Goal: Download file/media

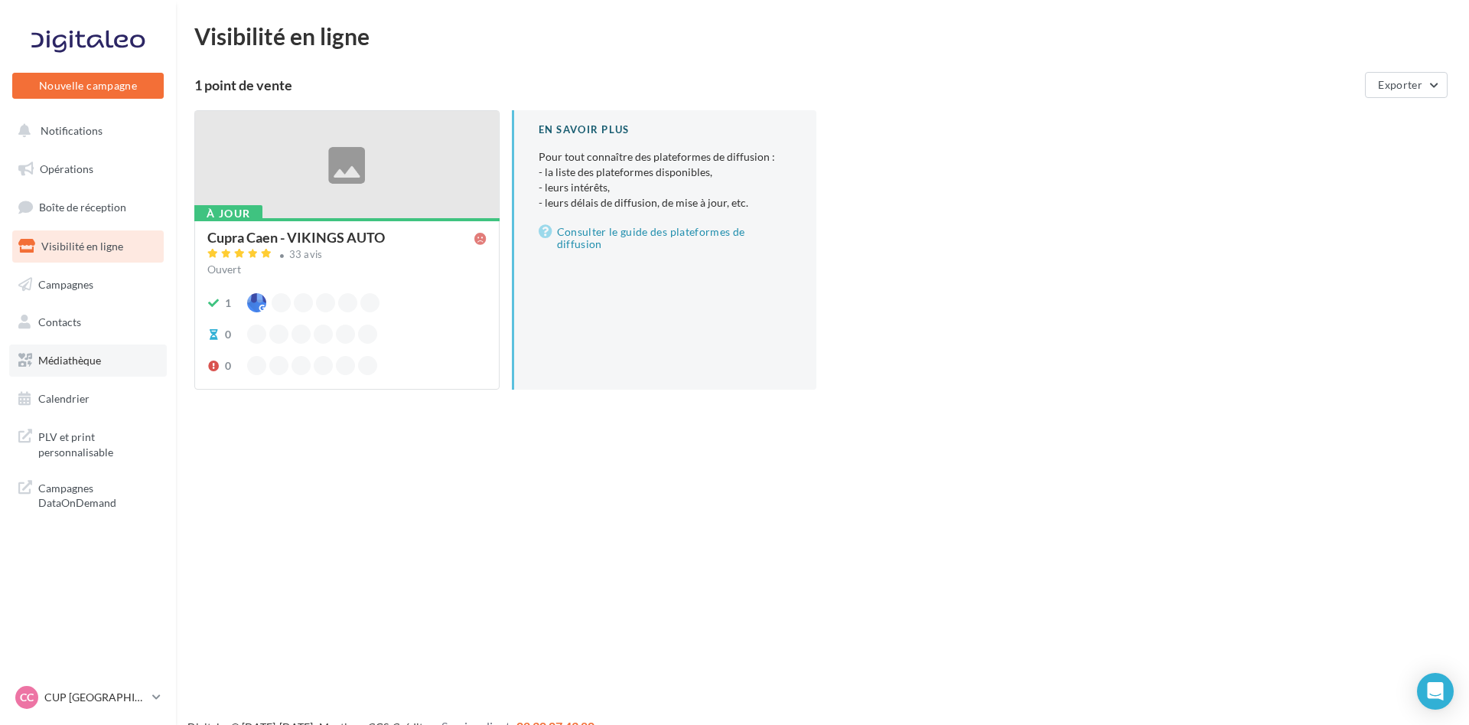
click at [90, 359] on span "Médiathèque" at bounding box center [69, 360] width 63 height 13
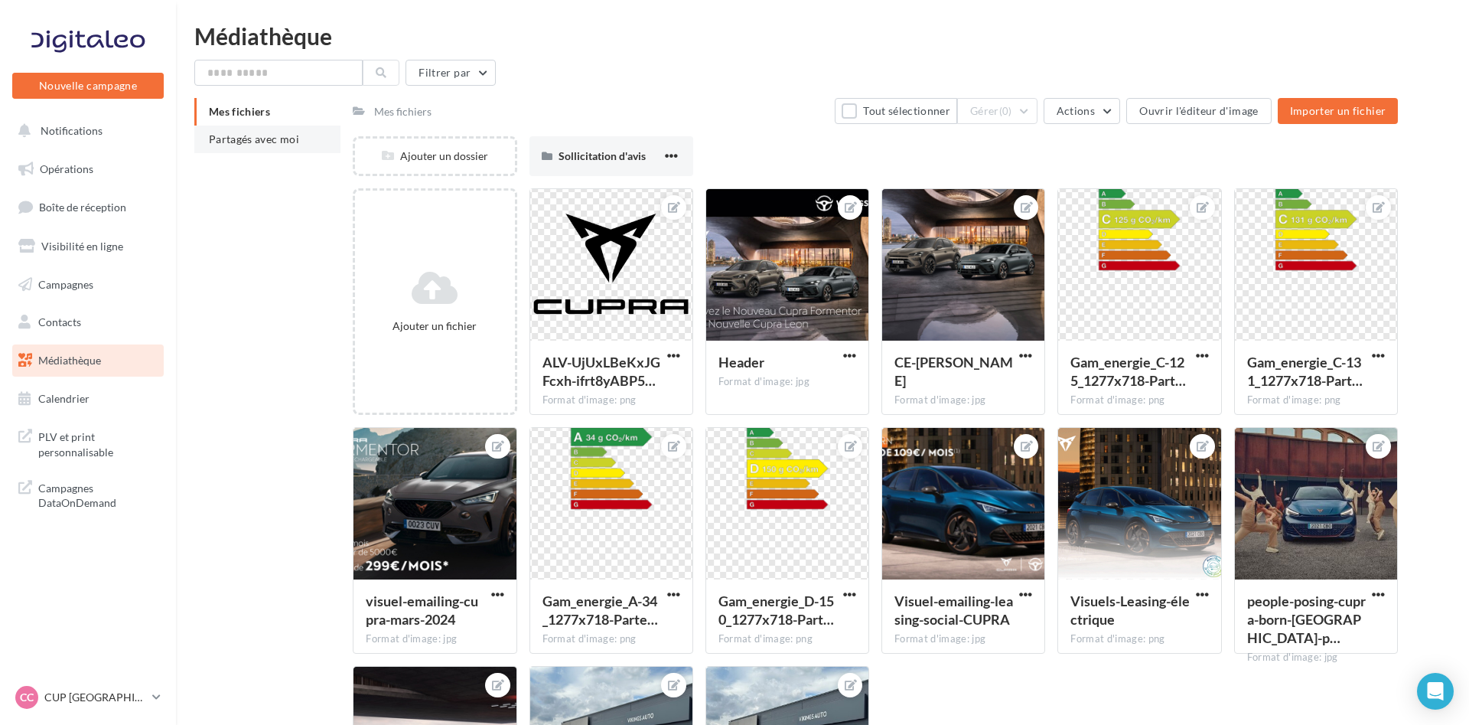
click at [280, 138] on span "Partagés avec moi" at bounding box center [254, 138] width 90 height 13
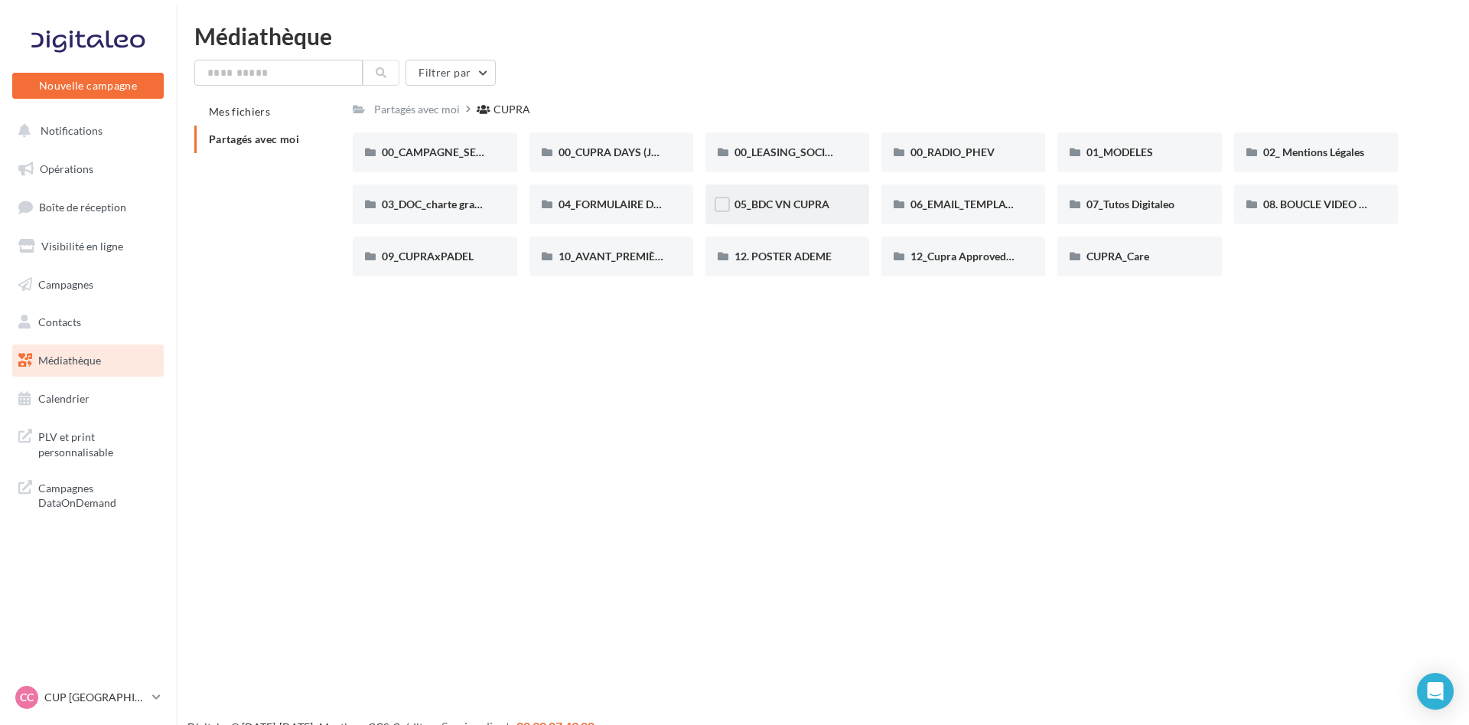
click at [772, 213] on div "05_BDC VN CUPRA" at bounding box center [787, 204] width 164 height 40
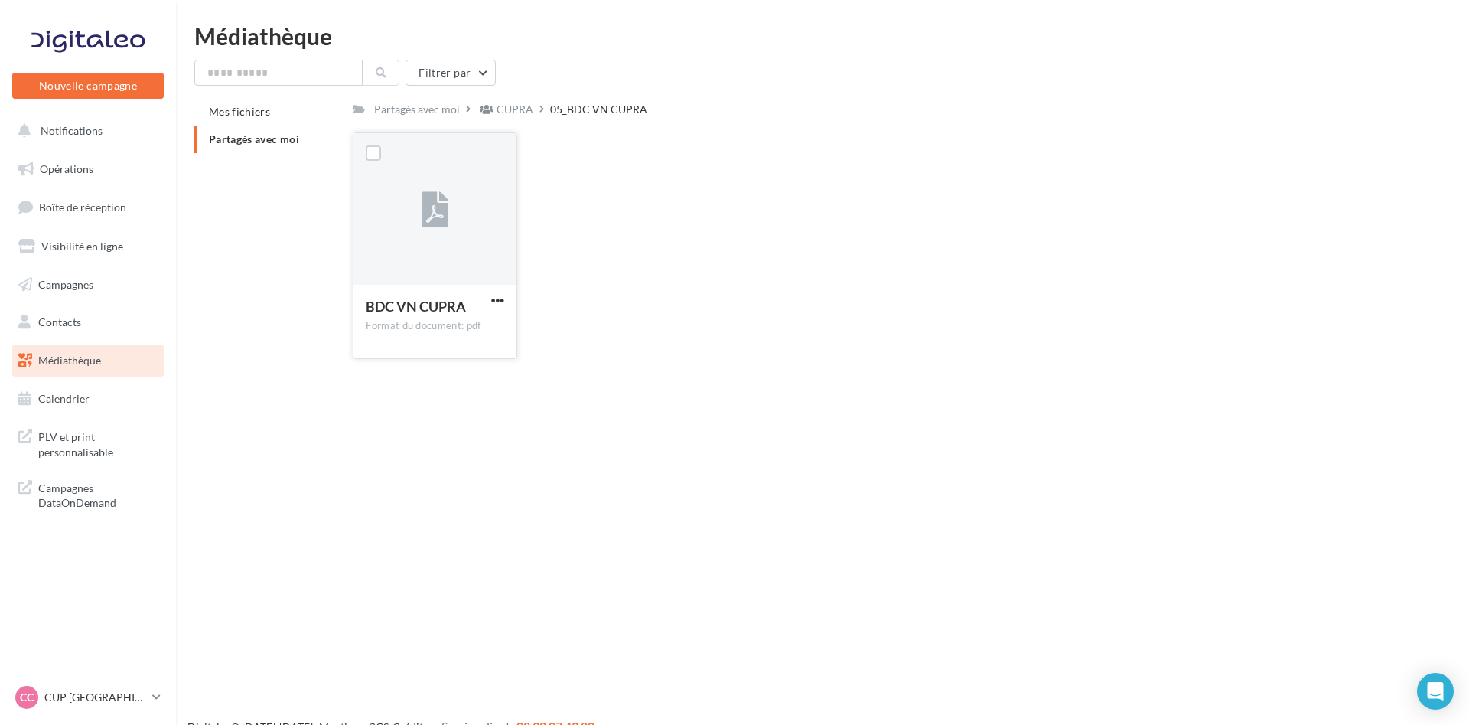
click at [448, 304] on span "BDC VN CUPRA" at bounding box center [416, 306] width 100 height 17
click at [494, 303] on span "button" at bounding box center [497, 300] width 13 height 13
click at [464, 330] on button "Télécharger" at bounding box center [430, 331] width 153 height 40
drag, startPoint x: 876, startPoint y: 612, endPoint x: 876, endPoint y: 603, distance: 9.2
click at [876, 608] on div "Nouvelle campagne Nouvelle campagne Notifications Opérations Boîte de réception…" at bounding box center [734, 386] width 1469 height 725
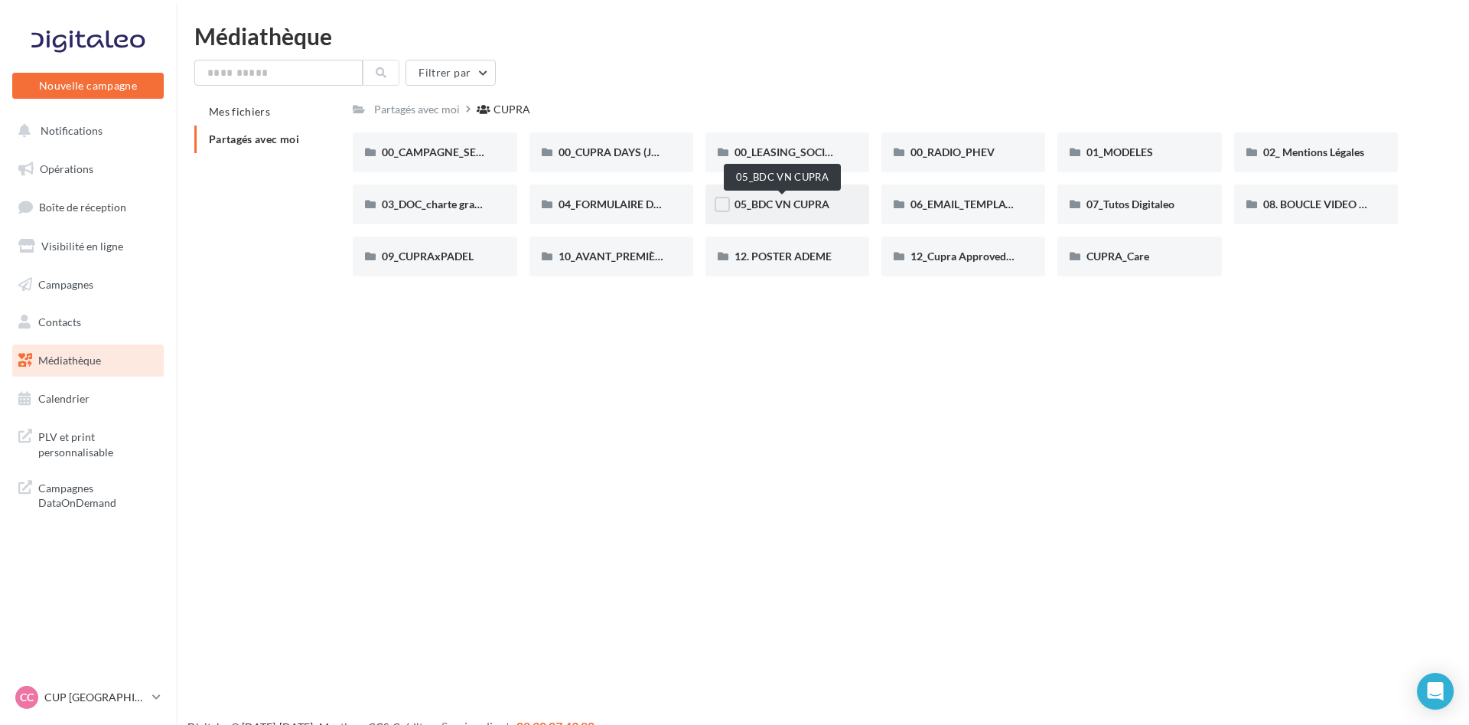
click at [826, 206] on span "05_BDC VN CUPRA" at bounding box center [782, 203] width 95 height 13
click at [435, 472] on div "Nouvelle campagne Nouvelle campagne Notifications Opérations Boîte de réception…" at bounding box center [734, 386] width 1469 height 725
click at [32, 42] on div at bounding box center [88, 41] width 122 height 38
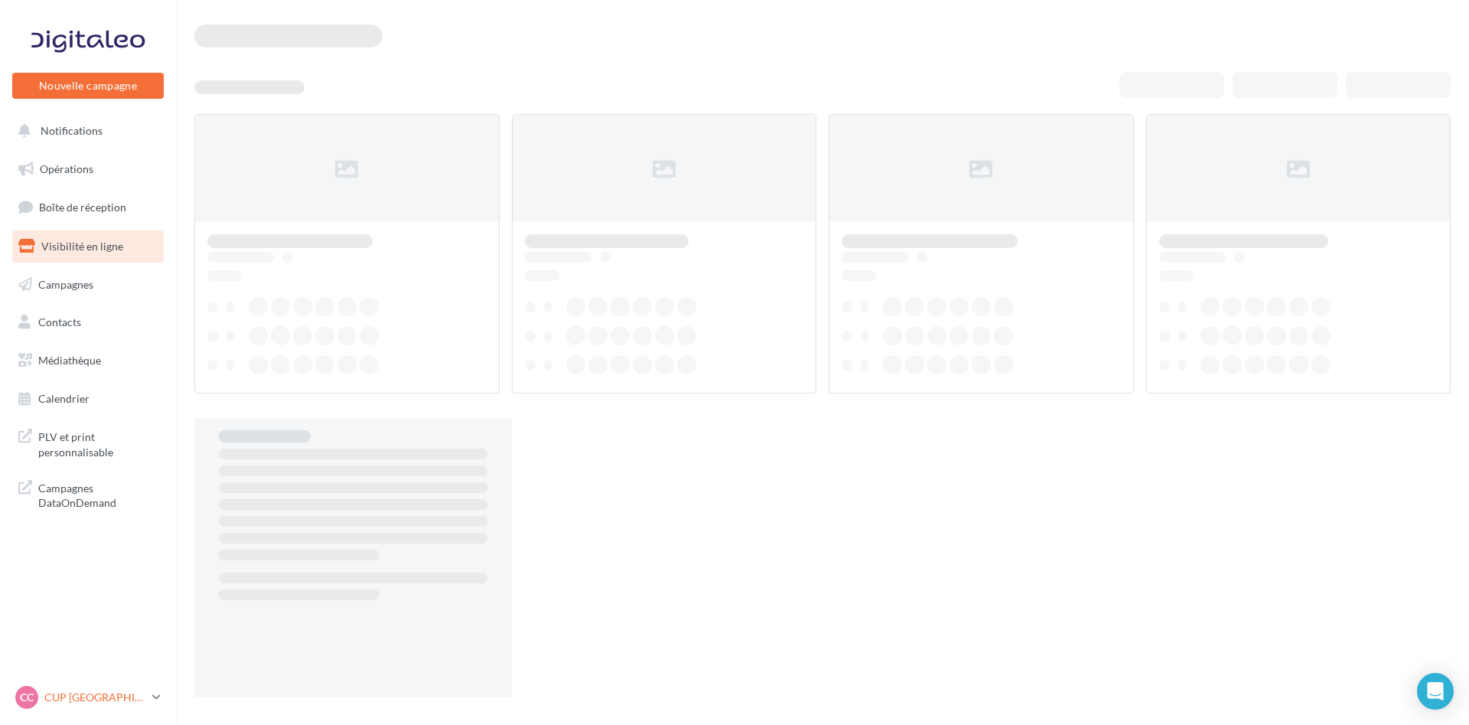
click at [156, 703] on icon at bounding box center [156, 696] width 8 height 13
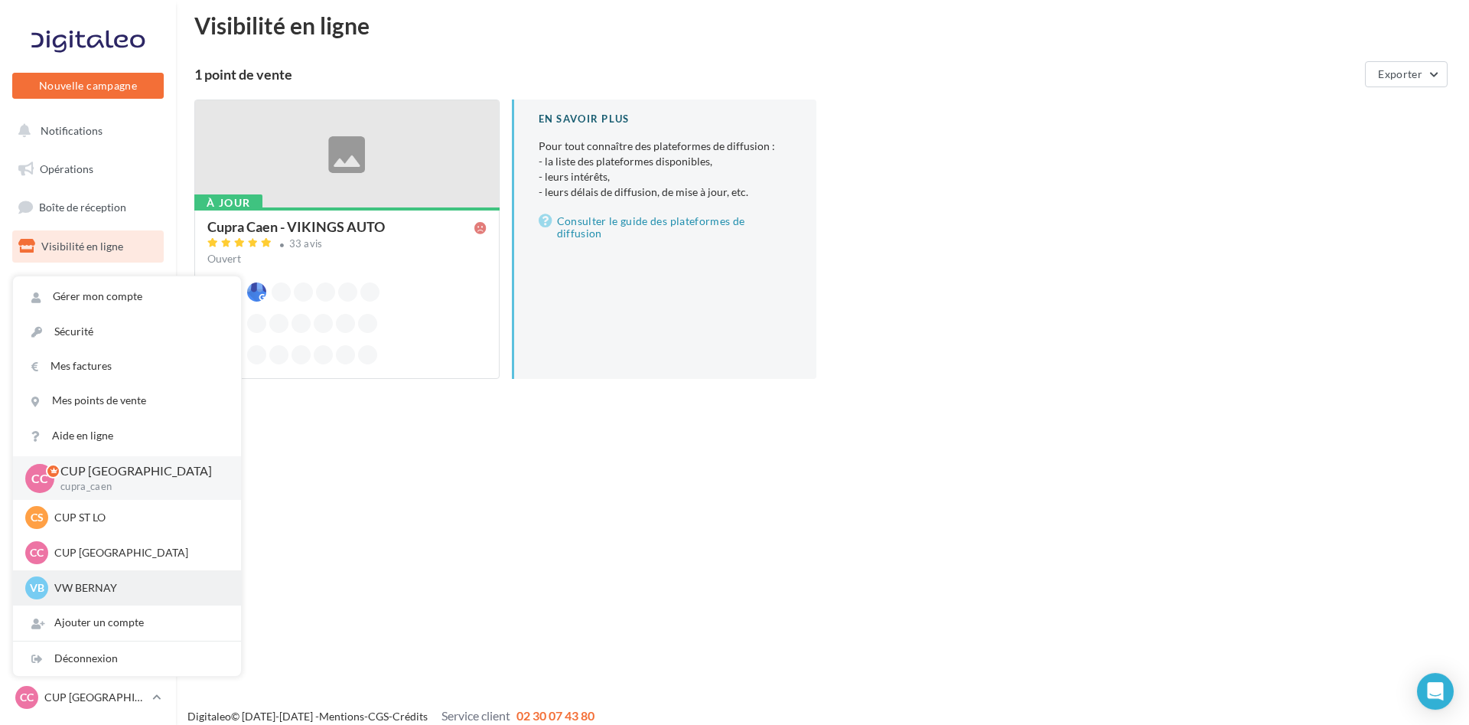
scroll to position [24, 0]
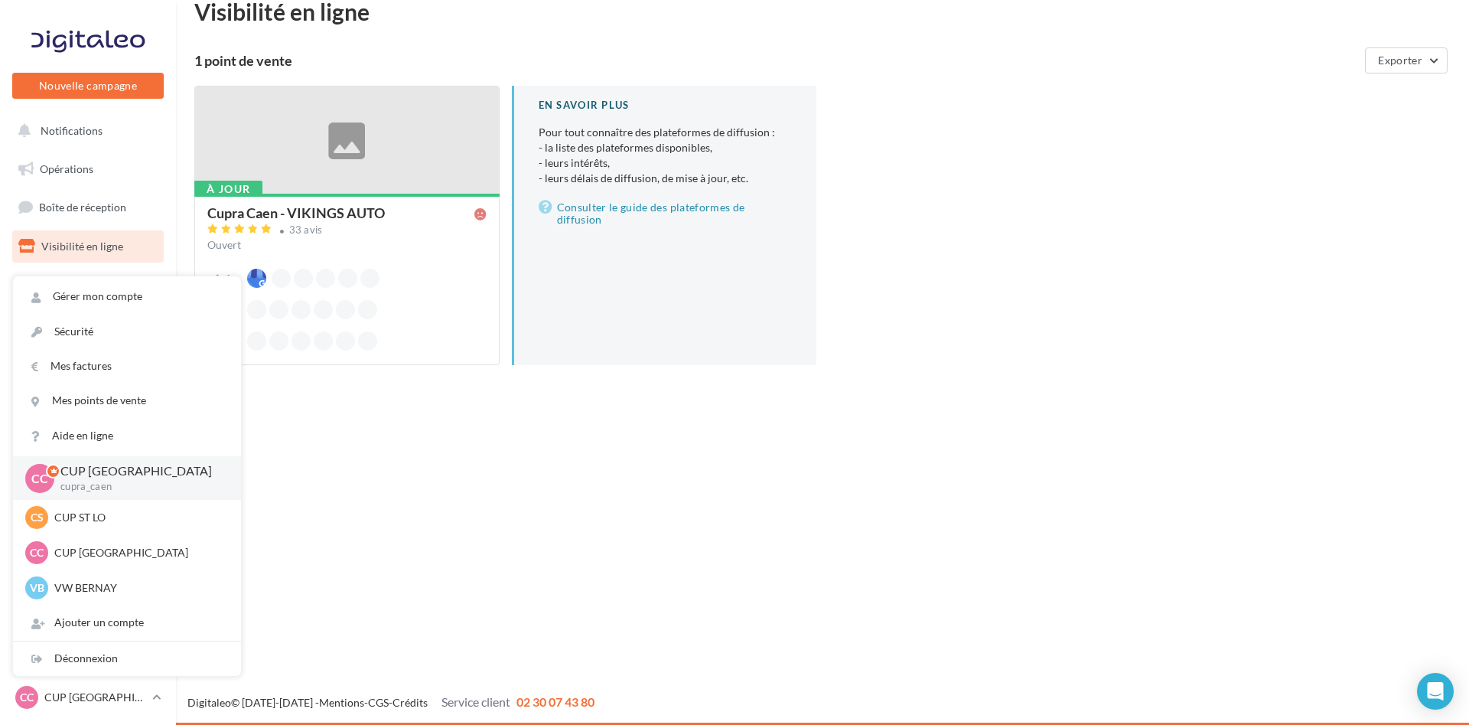
click at [474, 565] on div "Nouvelle campagne Nouvelle campagne Notifications Opérations Boîte de réception…" at bounding box center [734, 362] width 1469 height 725
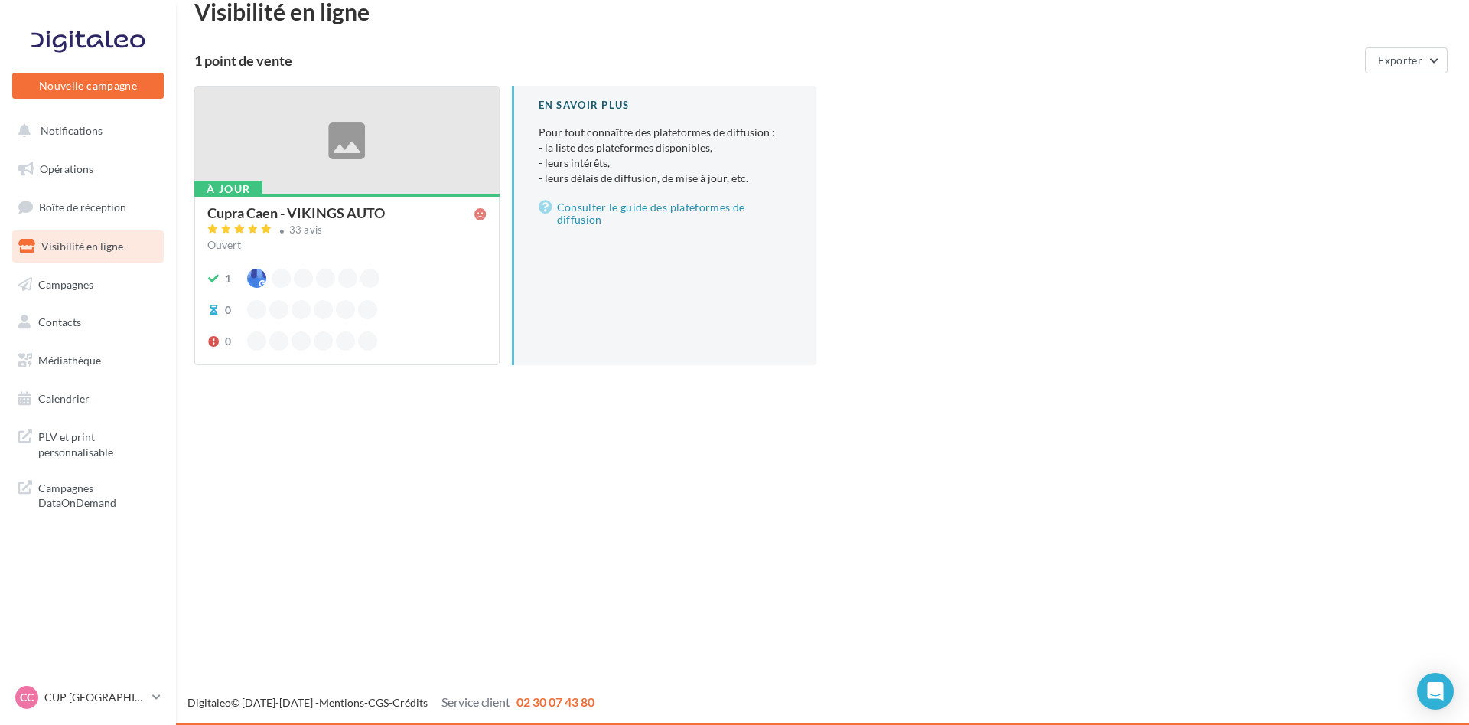
click at [1131, 274] on div "À jour Cupra Caen - VIKINGS AUTO 33 avis Ouvert 1 0 0 En savoir plus Pour tout …" at bounding box center [828, 238] width 1269 height 304
